Goal: Information Seeking & Learning: Learn about a topic

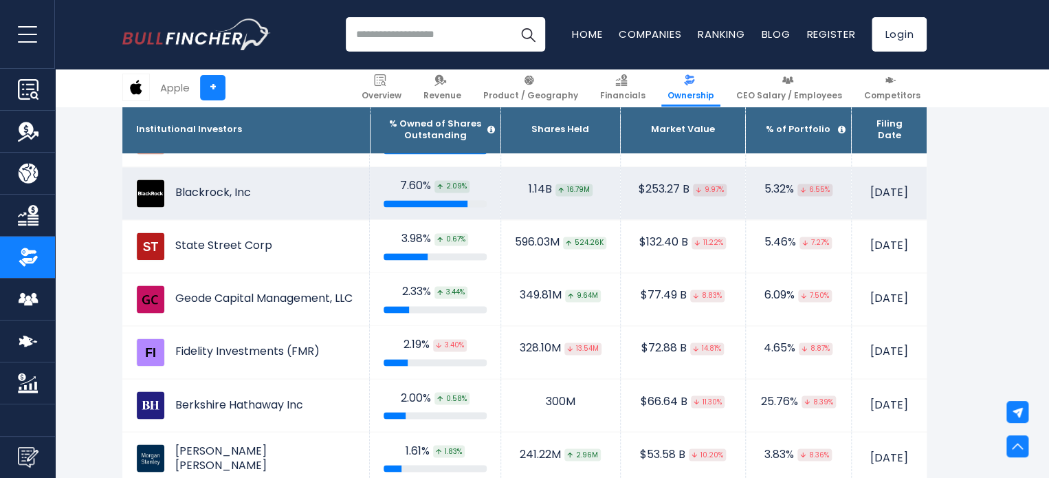
scroll to position [935, 0]
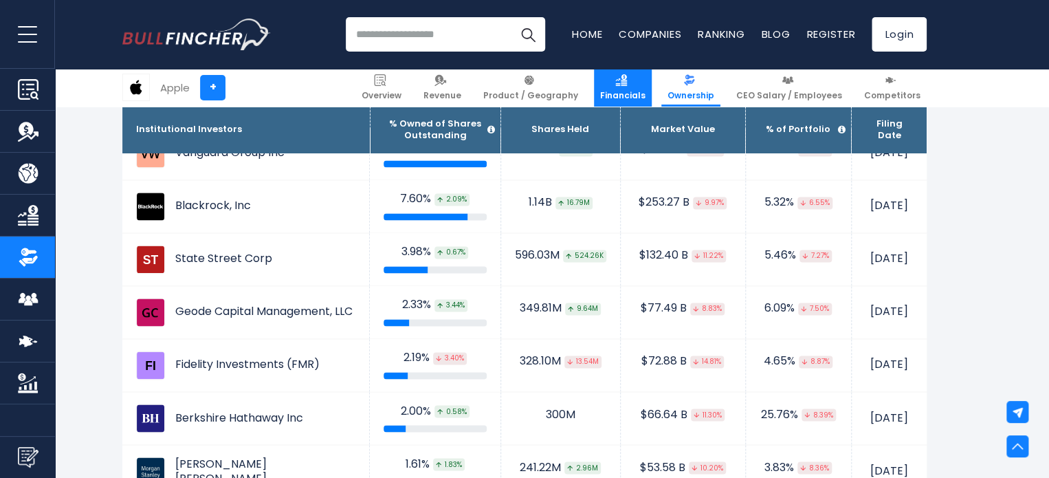
click at [632, 87] on link "Financials" at bounding box center [623, 88] width 58 height 38
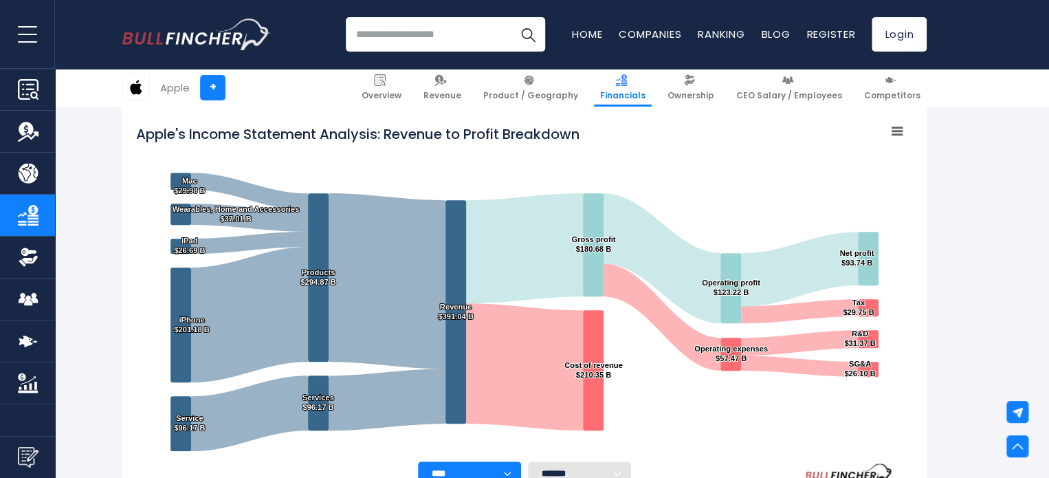
scroll to position [263, 0]
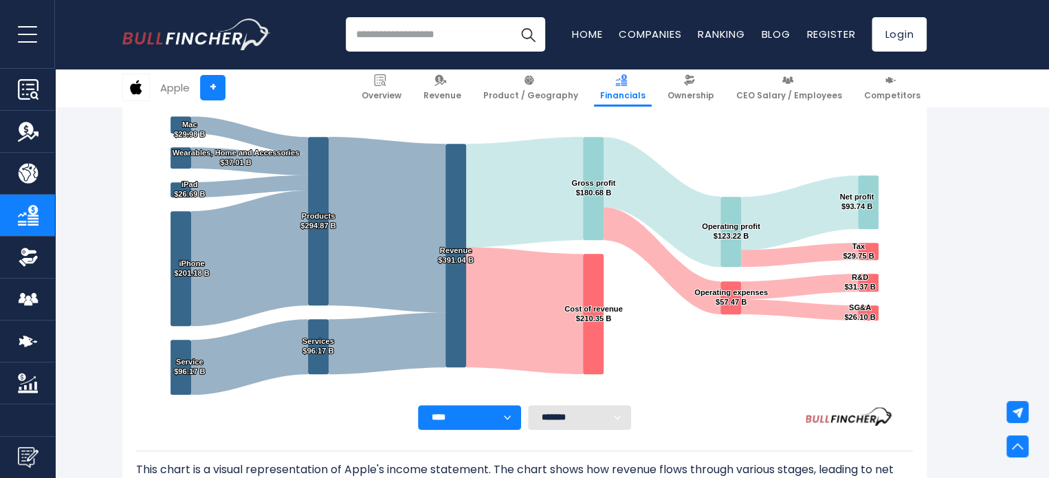
click at [510, 420] on select "**** **** **** **** **** ****" at bounding box center [469, 417] width 103 height 25
click at [580, 419] on select "******* ** ** ** **" at bounding box center [579, 417] width 103 height 25
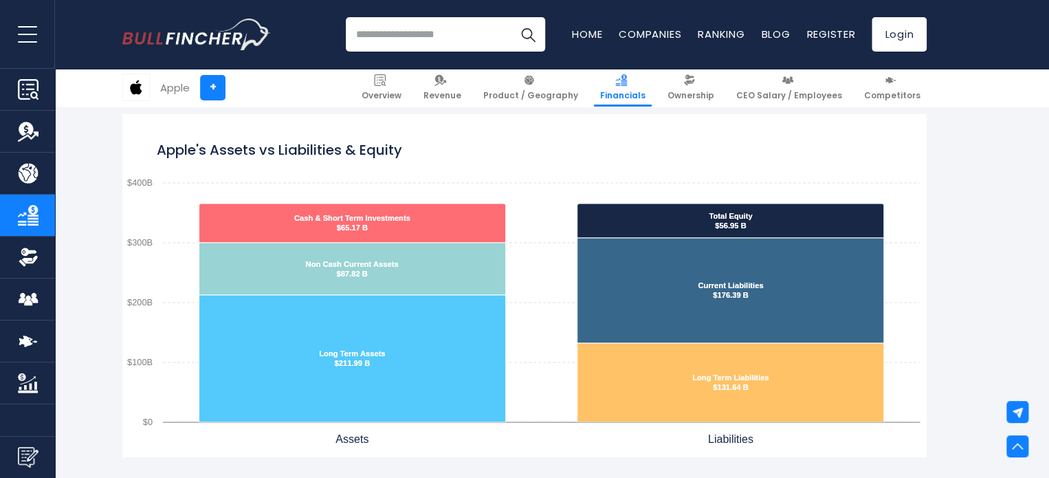
scroll to position [1149, 0]
click at [564, 188] on rect "Apple's Assets vs Liabilities & Equity" at bounding box center [524, 285] width 804 height 344
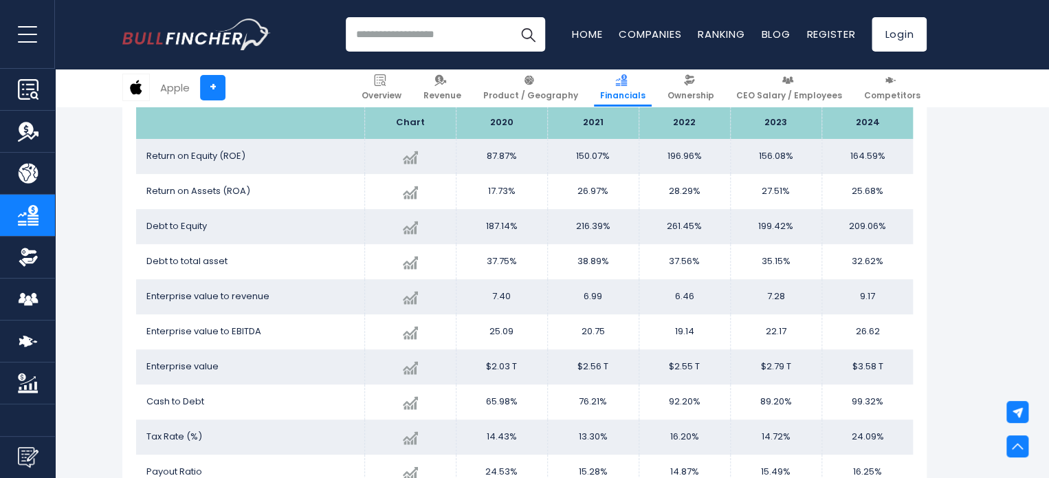
scroll to position [2744, 0]
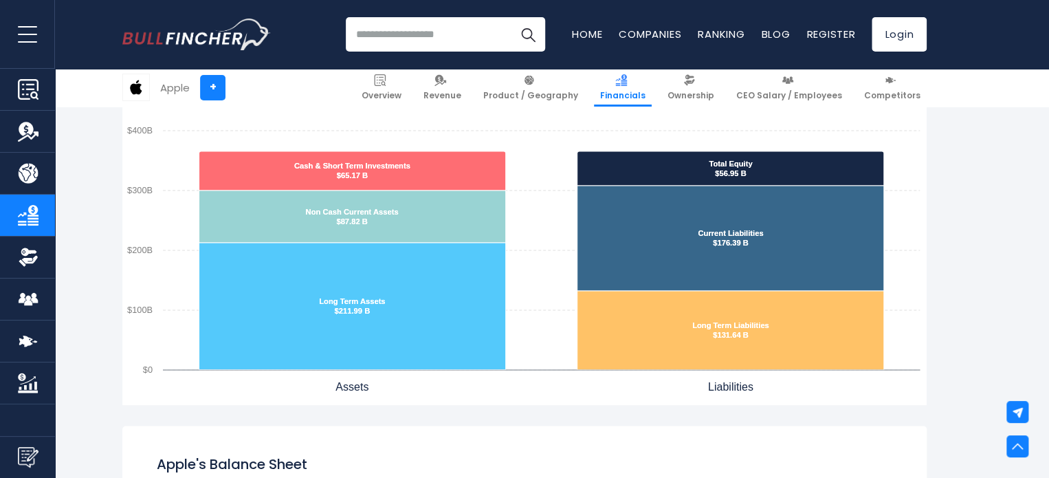
scroll to position [1211, 0]
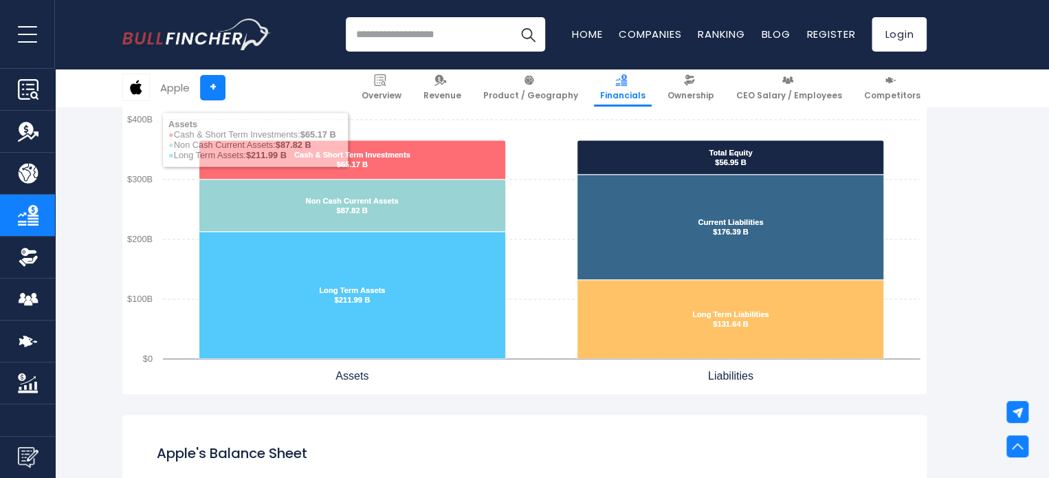
drag, startPoint x: 465, startPoint y: 372, endPoint x: 437, endPoint y: 265, distance: 110.0
click at [437, 265] on icon "Created with Highcharts 12.1.2 Apple's Assets vs Liabilities & Equity Cash & Sh…" at bounding box center [524, 222] width 804 height 344
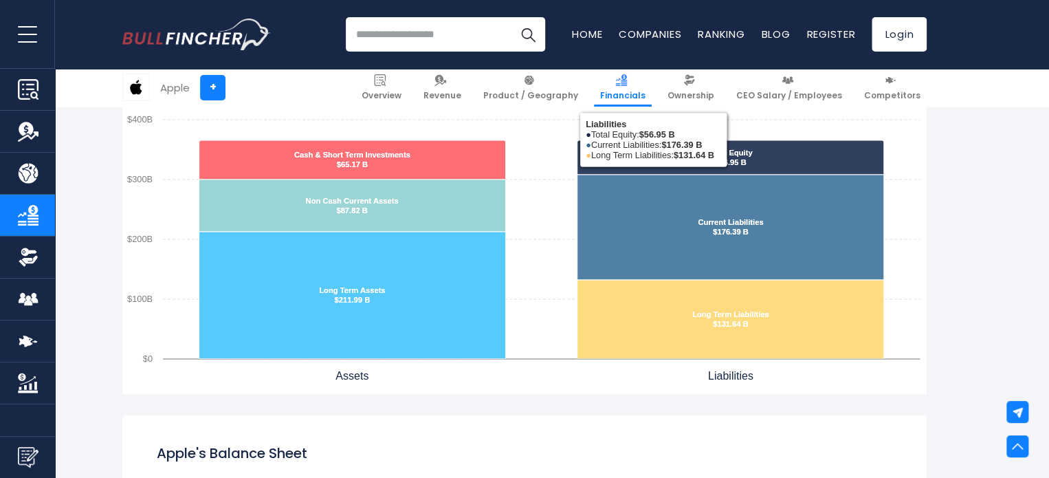
click at [562, 239] on rect "Apple's Assets vs Liabilities & Equity" at bounding box center [524, 222] width 804 height 344
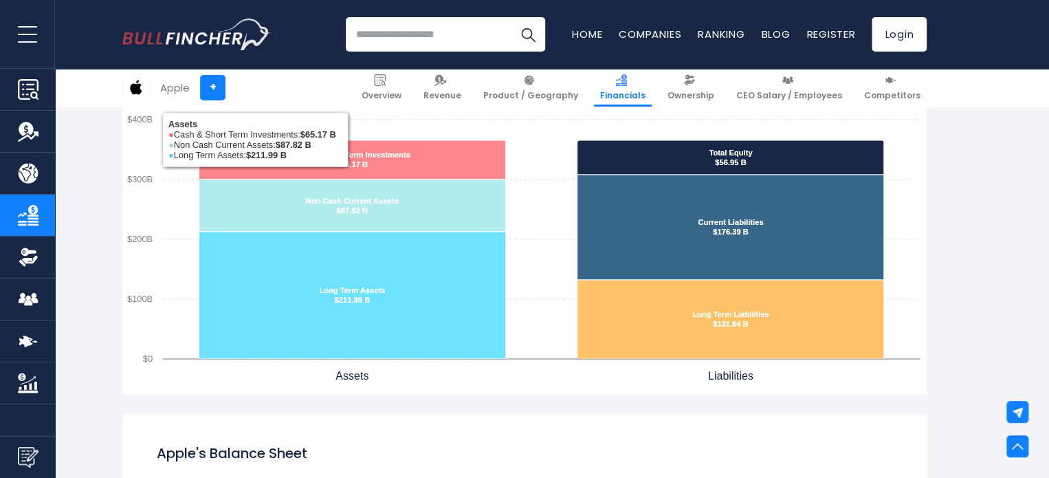
scroll to position [1139, 0]
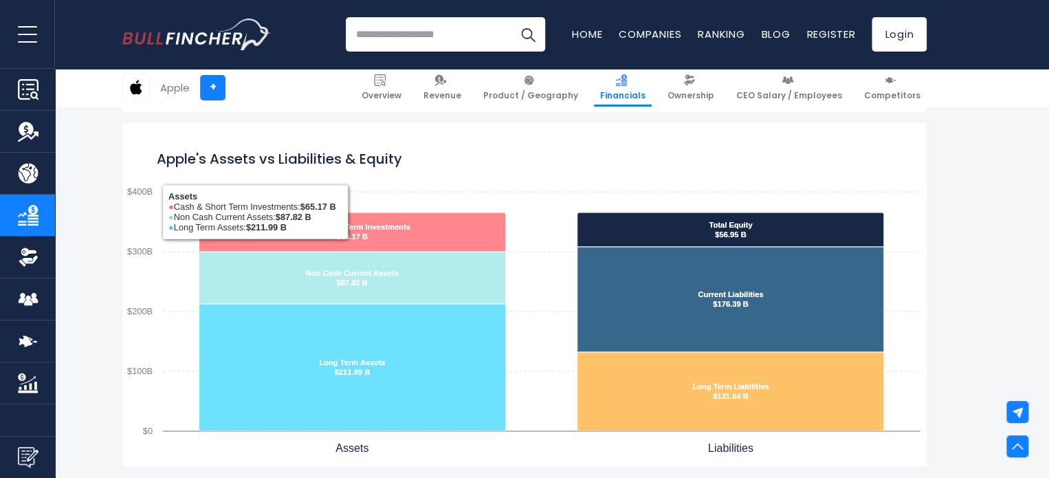
click at [500, 197] on rect "Apple's Assets vs Liabilities & Equity" at bounding box center [524, 294] width 804 height 344
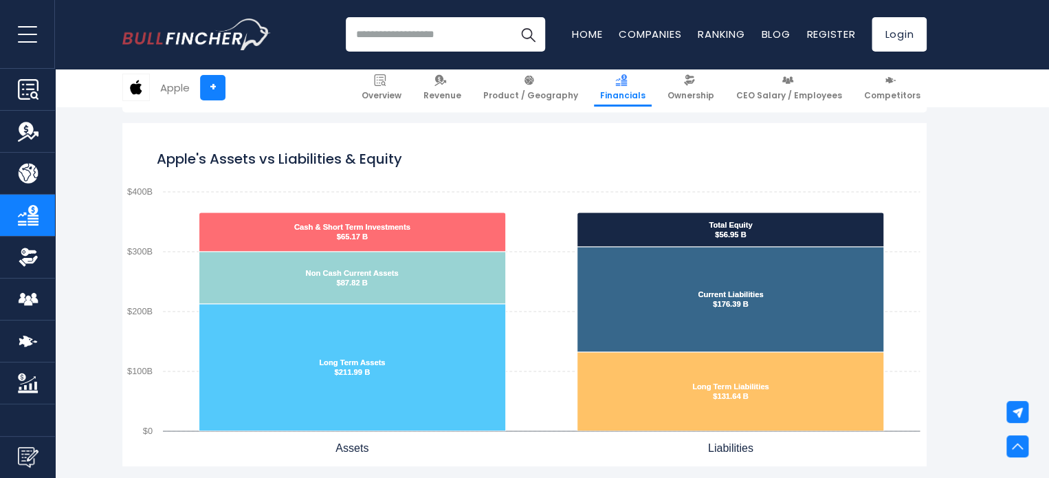
click at [389, 156] on tspan "Apple's Assets vs Liabilities & Equity" at bounding box center [279, 158] width 245 height 19
click at [649, 156] on rect "Apple's Assets vs Liabilities & Equity" at bounding box center [524, 294] width 804 height 344
click at [338, 184] on rect "Apple's Assets vs Liabilities & Equity" at bounding box center [524, 294] width 804 height 344
drag, startPoint x: 115, startPoint y: 186, endPoint x: 205, endPoint y: 252, distance: 111.5
click at [205, 252] on div "Apple's Assets vs Liabilities & Equity Created with Highcharts 12.1.2 Apple's A…" at bounding box center [524, 294] width 825 height 344
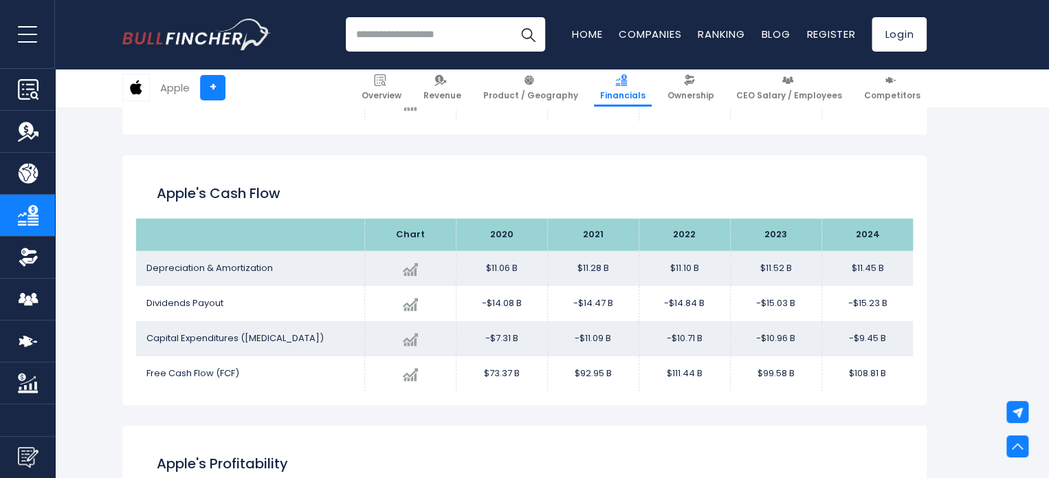
scroll to position [1958, 0]
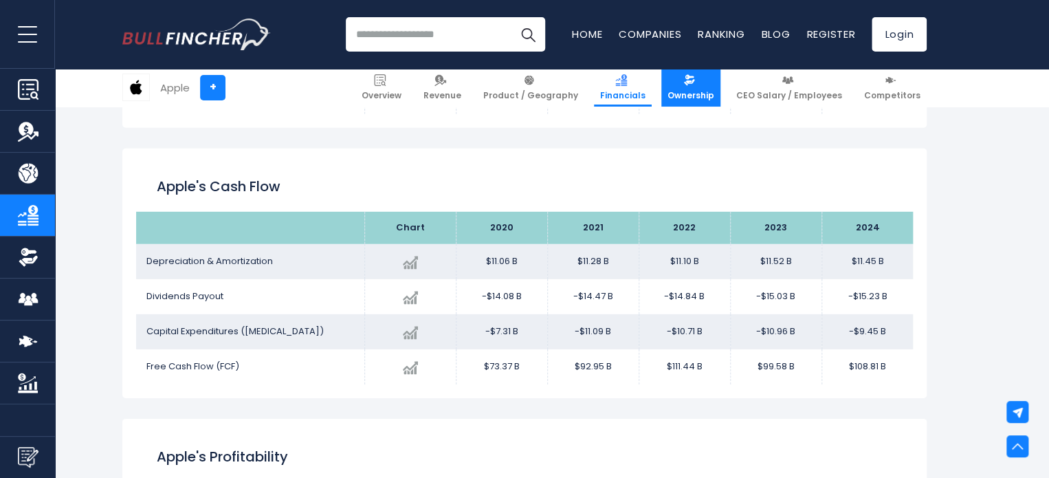
click at [695, 84] on img at bounding box center [689, 80] width 12 height 12
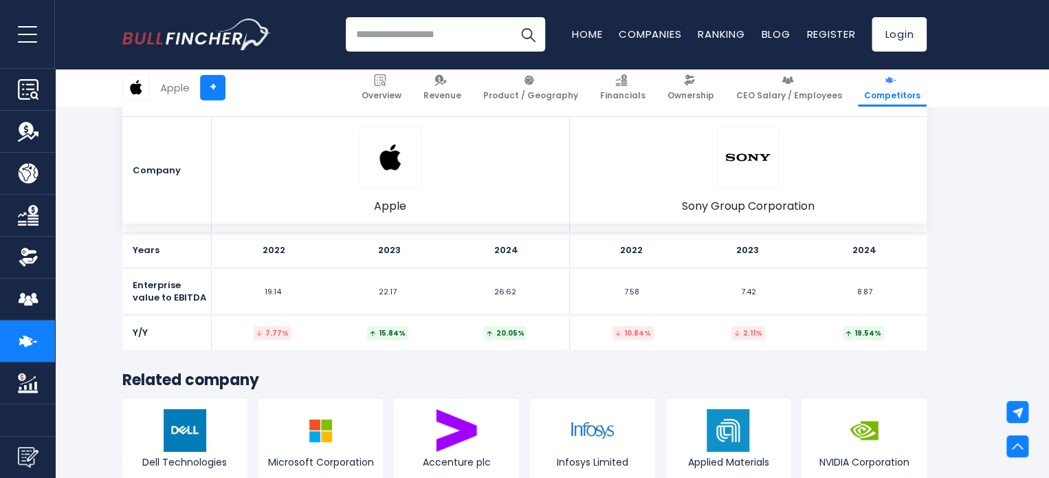
scroll to position [7386, 0]
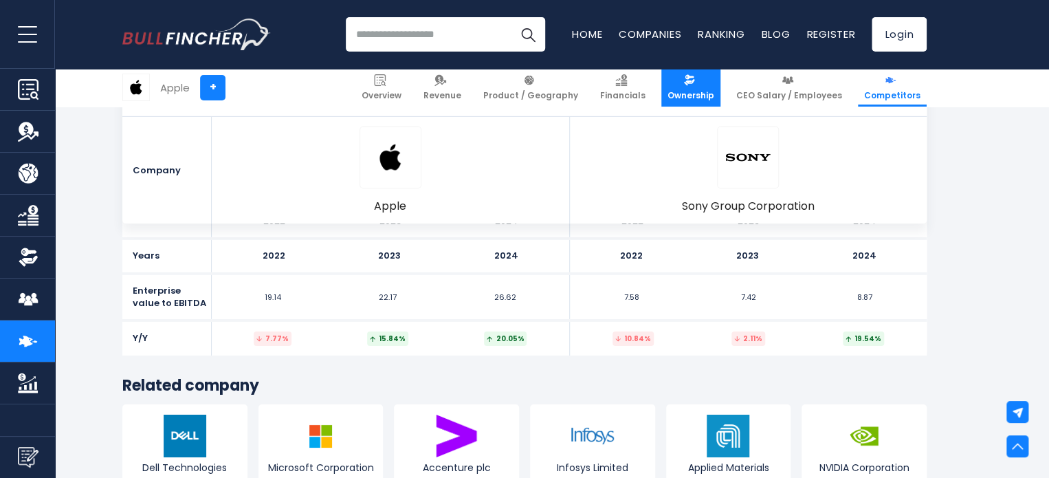
click at [710, 87] on link "Ownership" at bounding box center [690, 88] width 59 height 38
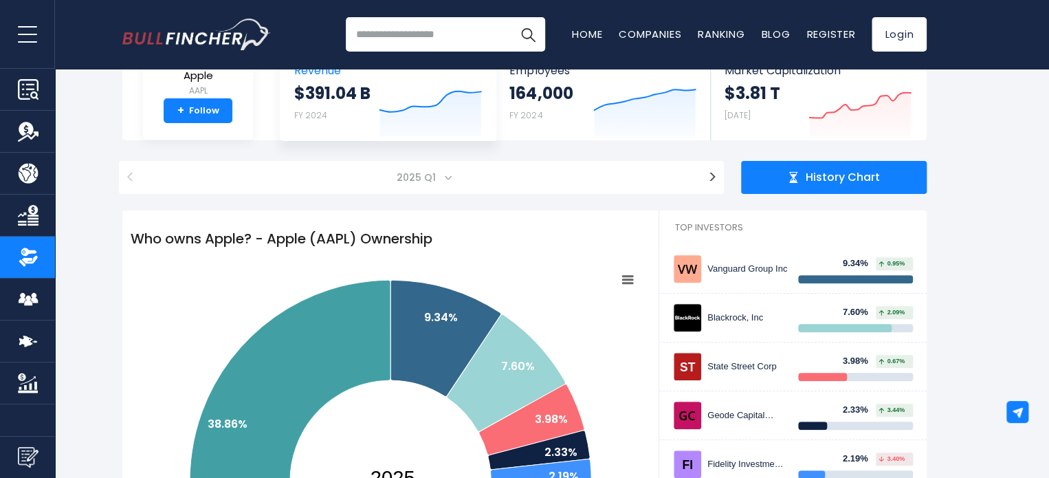
scroll to position [93, 0]
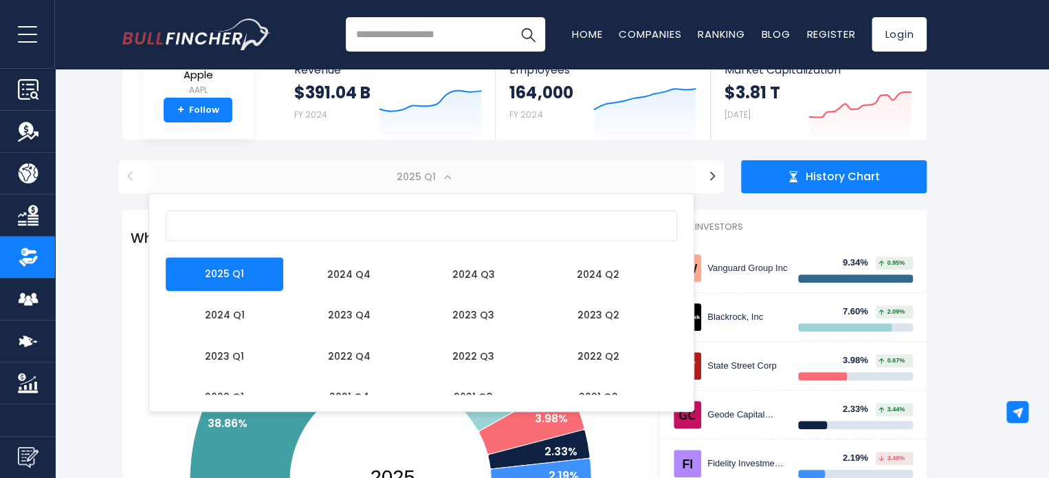
click at [445, 182] on span "2025 Q1" at bounding box center [421, 176] width 546 height 33
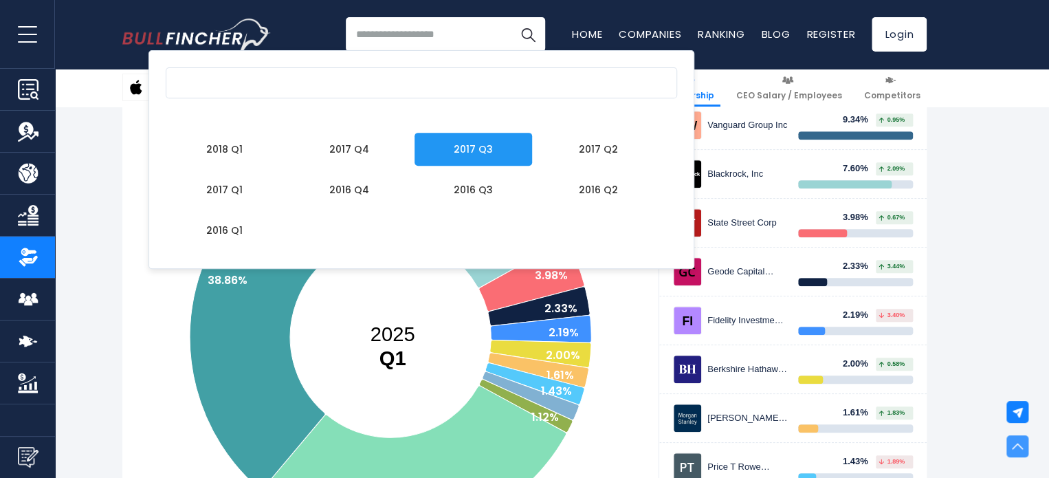
scroll to position [238, 0]
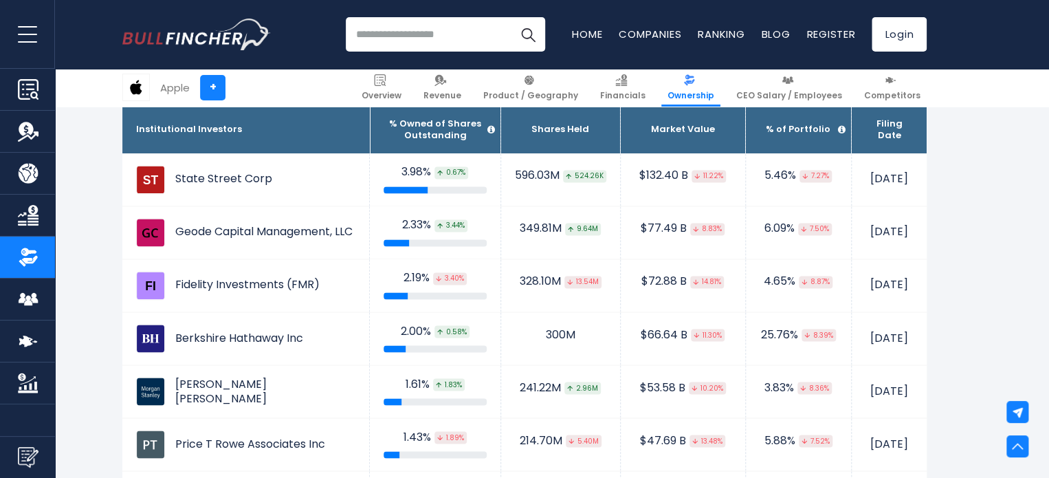
scroll to position [1017, 0]
